Goal: Navigation & Orientation: Go to known website

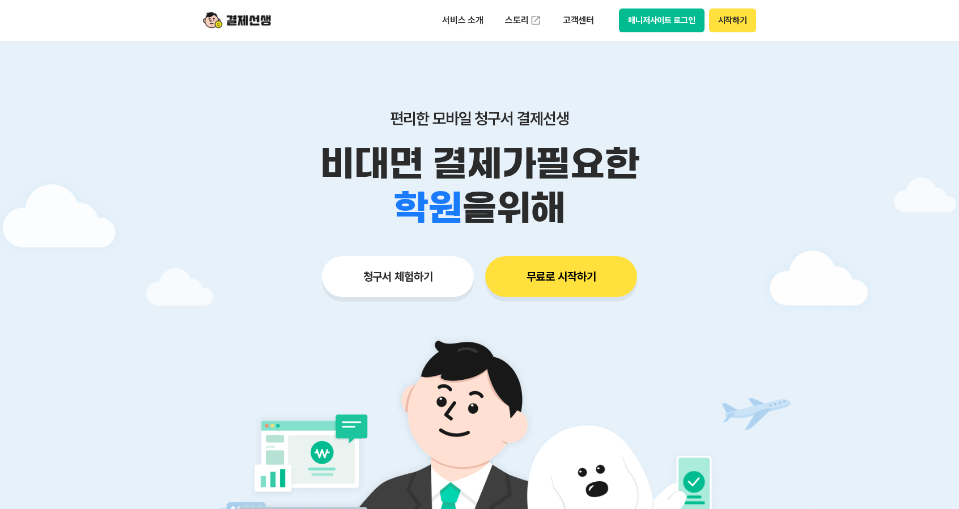
click at [659, 20] on button "매니저사이트 로그인" at bounding box center [662, 21] width 86 height 24
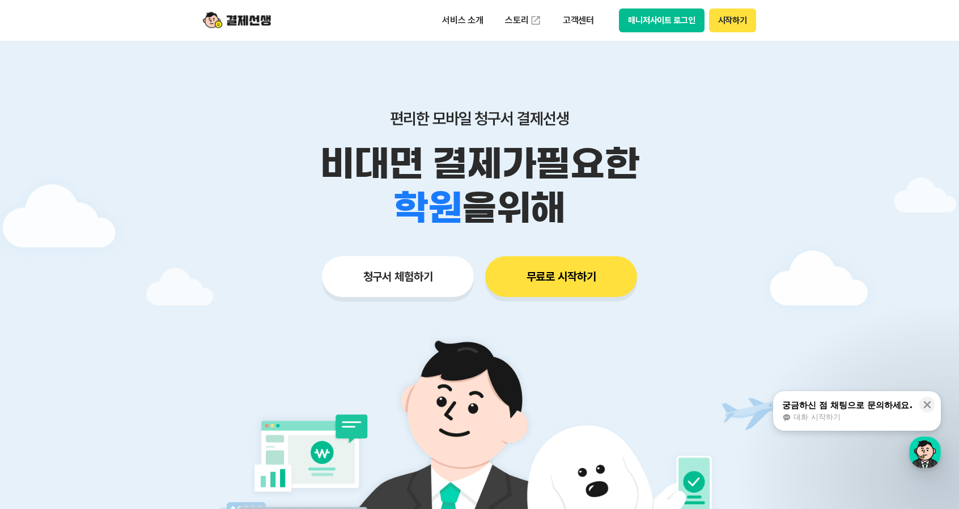
click at [657, 22] on button "매니저사이트 로그인" at bounding box center [662, 21] width 86 height 24
click at [431, 255] on div "편리한 모바일 청구서 결제선생 비대면 결제가 필요한 학원 공부방 호텔 쇼핑몰 병원 배달 보험사 항공사 골프장 을 위해 청구서 체험하기 무료로 …" at bounding box center [479, 181] width 580 height 280
